Goal: Transaction & Acquisition: Purchase product/service

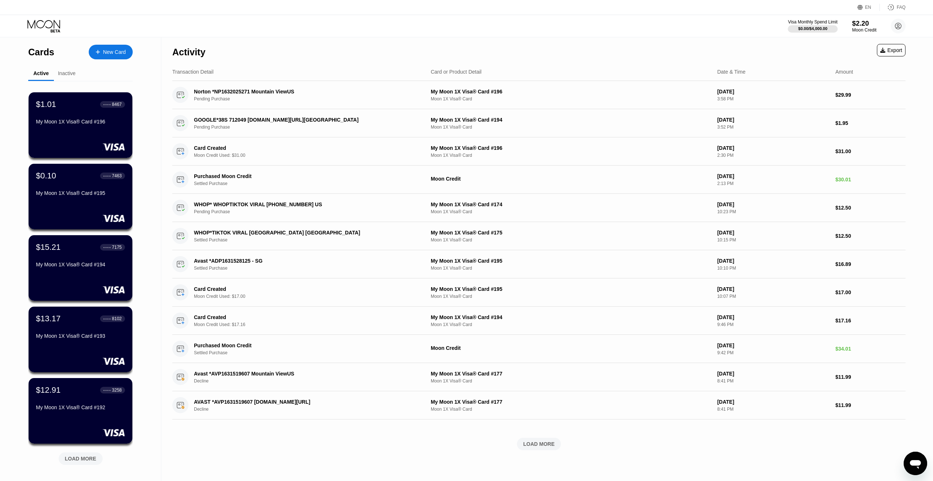
click at [865, 25] on div "$2.20" at bounding box center [864, 23] width 25 height 8
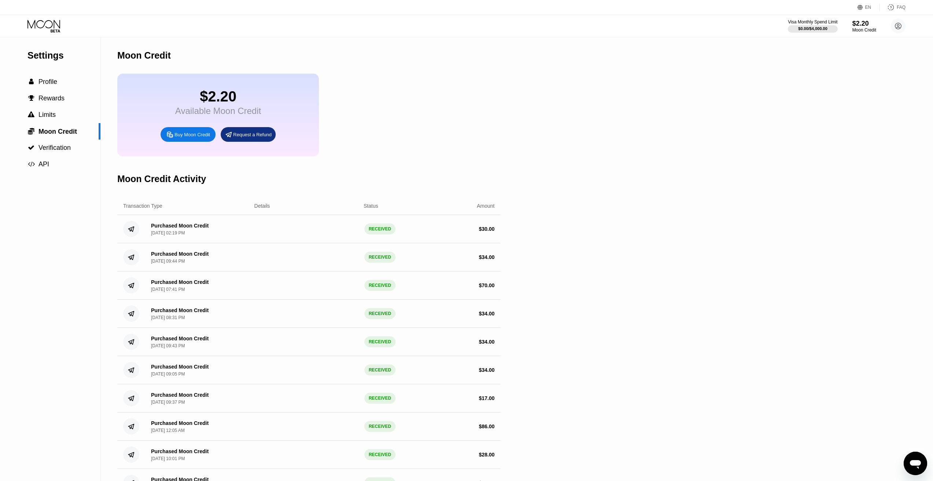
click at [189, 138] on div "Buy Moon Credit" at bounding box center [192, 135] width 36 height 6
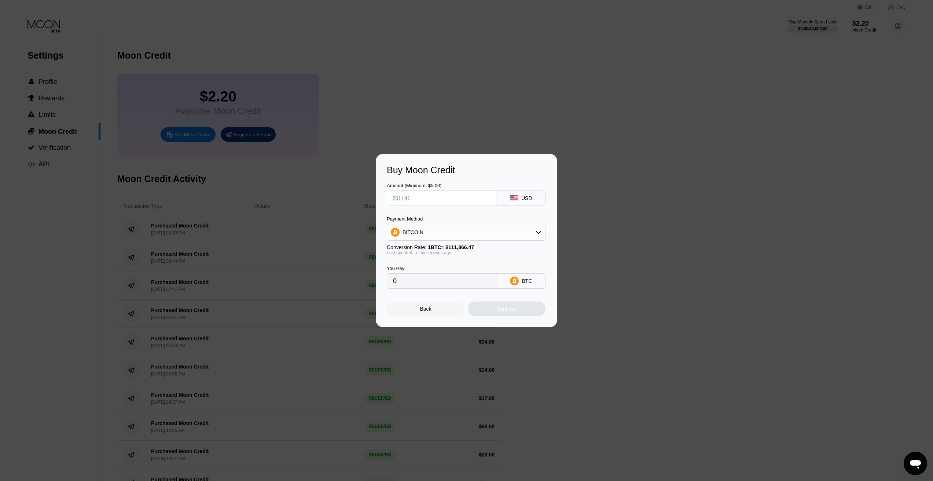
click at [415, 196] on input "text" at bounding box center [441, 198] width 97 height 15
type input "$3"
type input "0.00002682"
type input "$30"
type input "0.00026818"
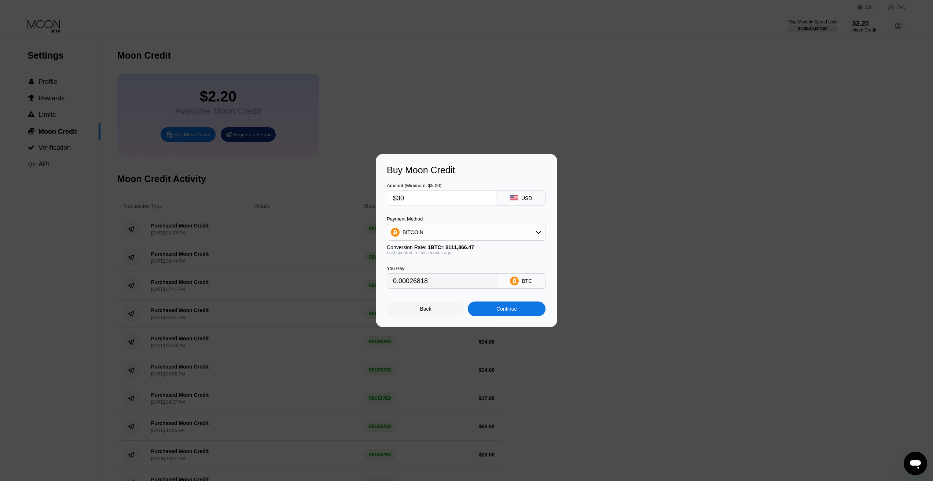
type input "$30"
click at [416, 229] on div "BITCOIN" at bounding box center [412, 232] width 21 height 6
click at [413, 267] on span "USDT on TRON" at bounding box center [422, 269] width 37 height 6
type input "30.30"
click at [512, 312] on div "Continue" at bounding box center [506, 309] width 21 height 6
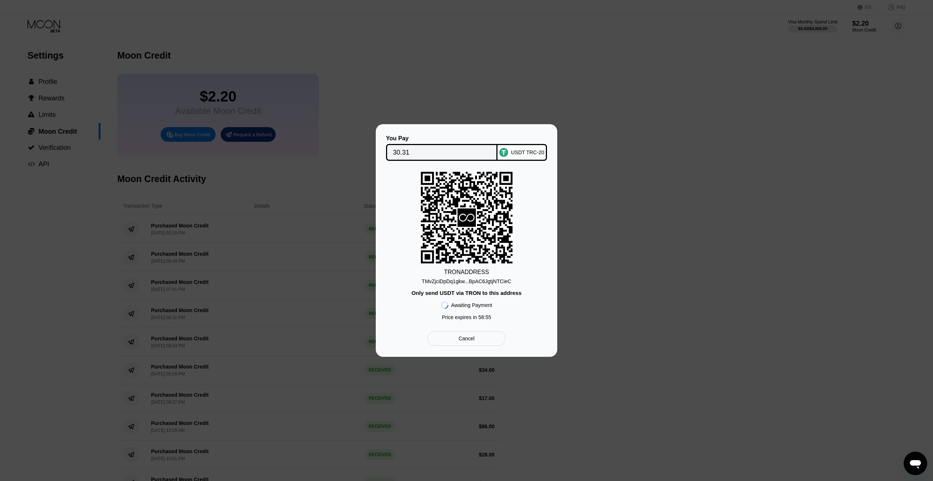
click at [467, 283] on div "TMvZjciDpDq1gkw...BpAC6JgtjNTCieC" at bounding box center [466, 282] width 89 height 6
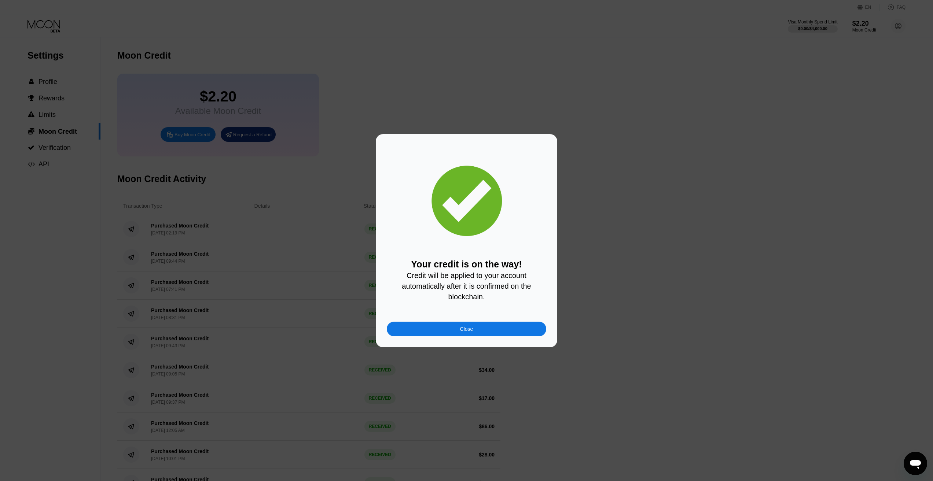
click at [450, 329] on div "Close" at bounding box center [466, 329] width 159 height 15
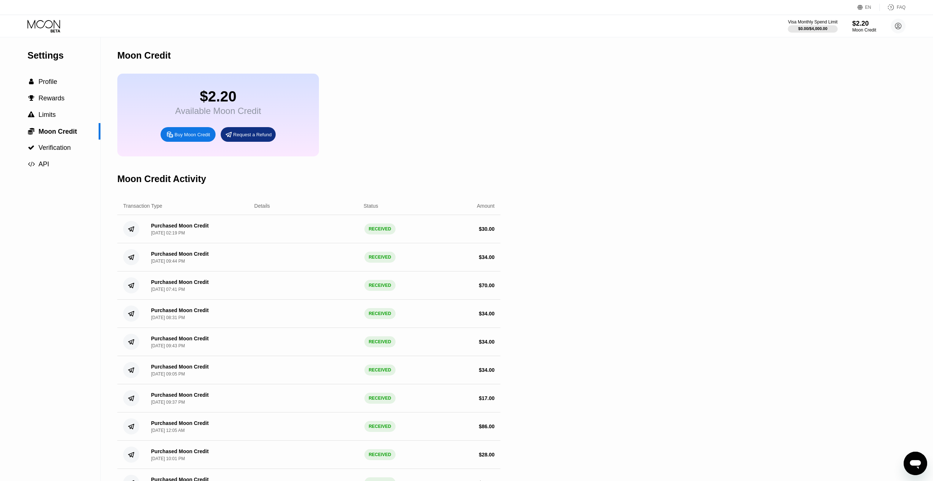
click at [47, 21] on icon at bounding box center [44, 26] width 34 height 13
